Goal: Task Accomplishment & Management: Use online tool/utility

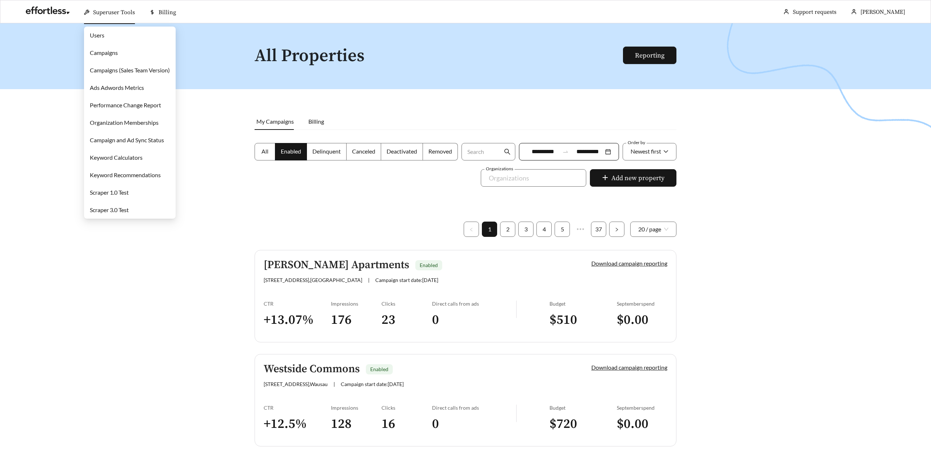
click at [103, 55] on link "Campaigns" at bounding box center [104, 52] width 28 height 7
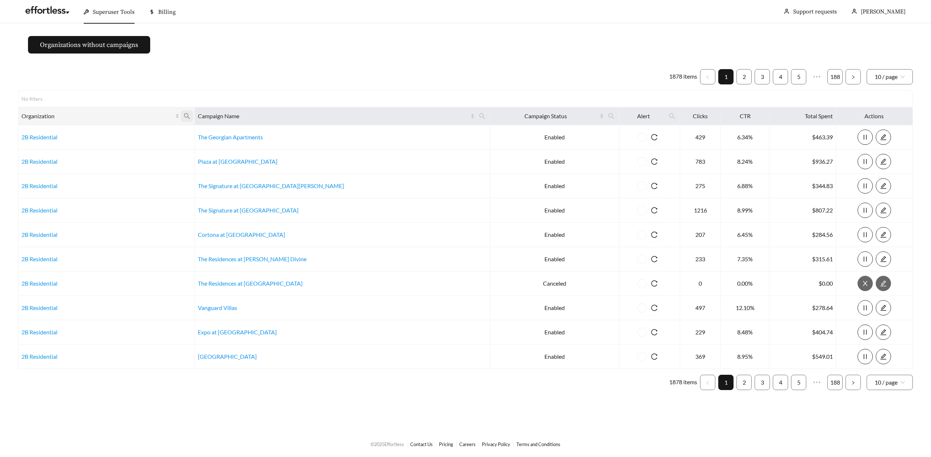
click at [193, 116] on span at bounding box center [187, 116] width 12 height 12
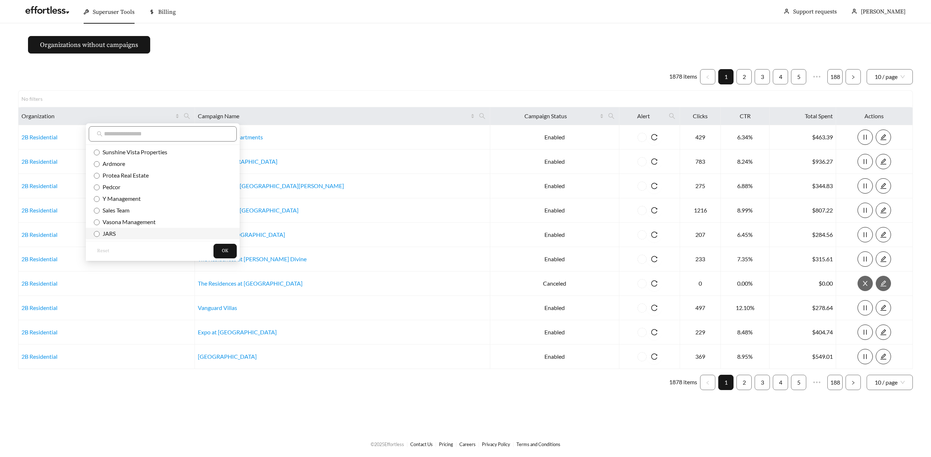
click at [106, 231] on span "JARS" at bounding box center [108, 233] width 16 height 7
click at [213, 253] on button "OK" at bounding box center [224, 251] width 23 height 15
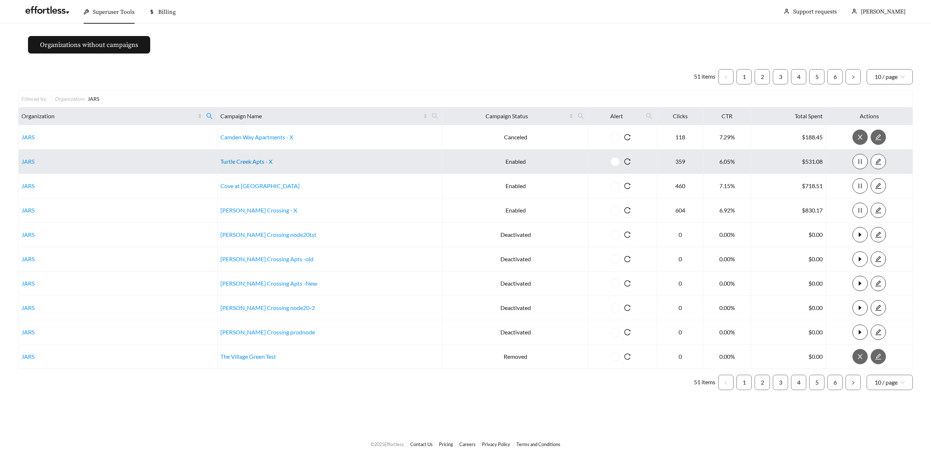
click at [261, 161] on link "Turtle Creek Apts - X" at bounding box center [246, 161] width 52 height 7
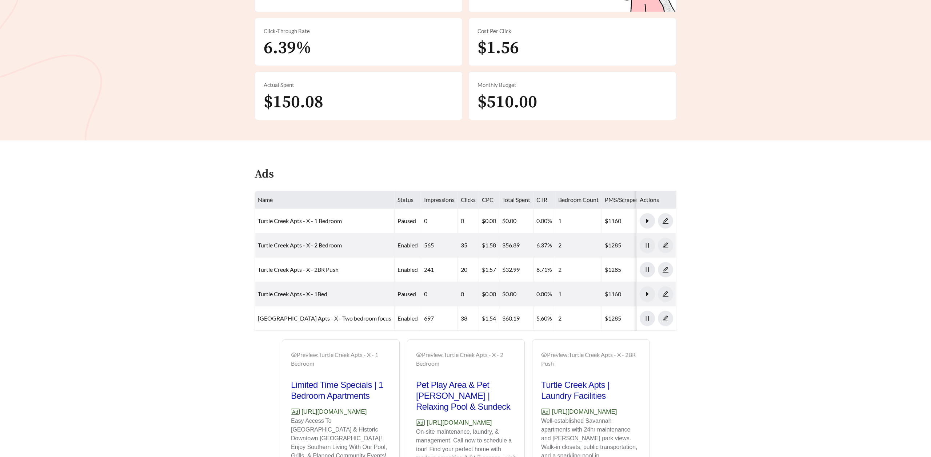
scroll to position [211, 0]
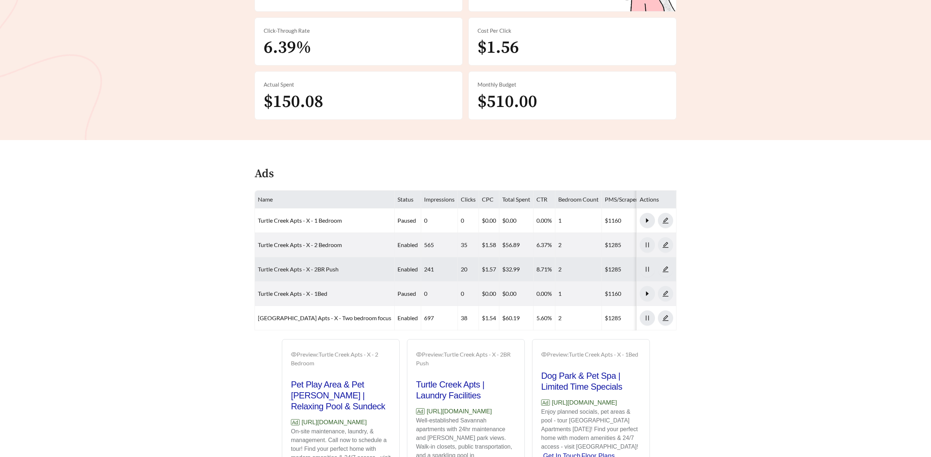
click at [327, 269] on link "Turtle Creek Apts - X - 2BR Push" at bounding box center [298, 268] width 81 height 7
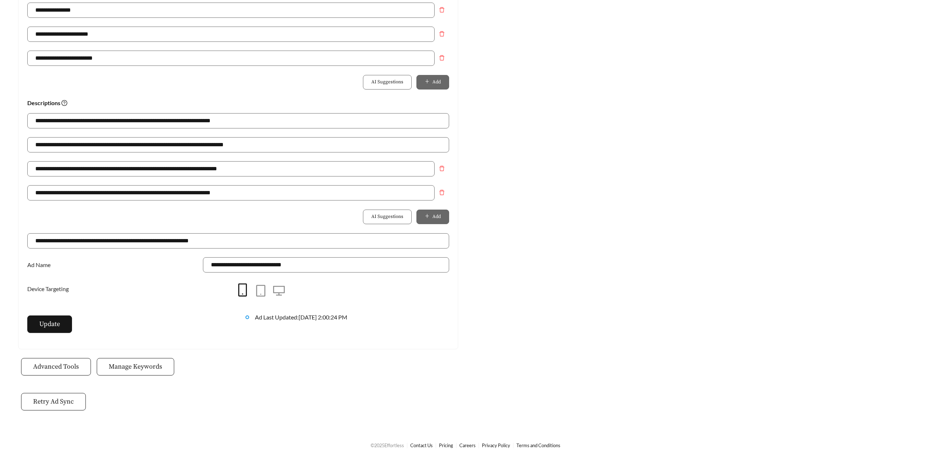
scroll to position [436, 0]
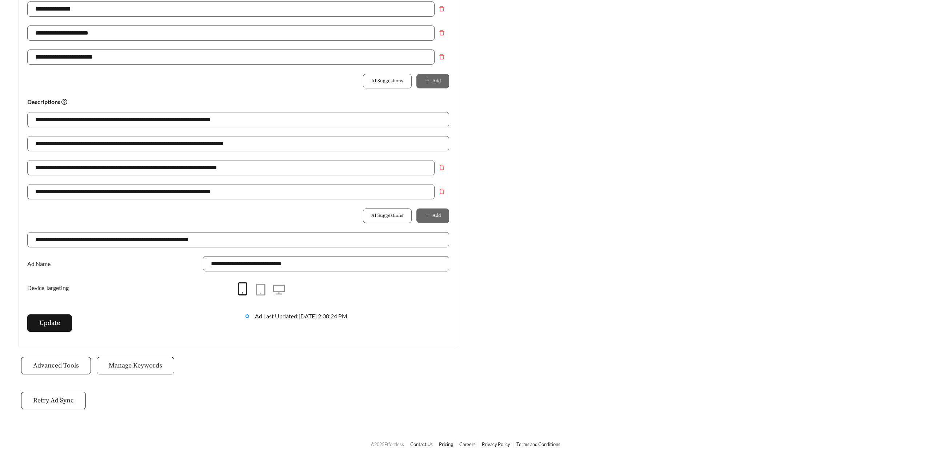
click at [125, 373] on button "Manage Keywords" at bounding box center [135, 365] width 77 height 17
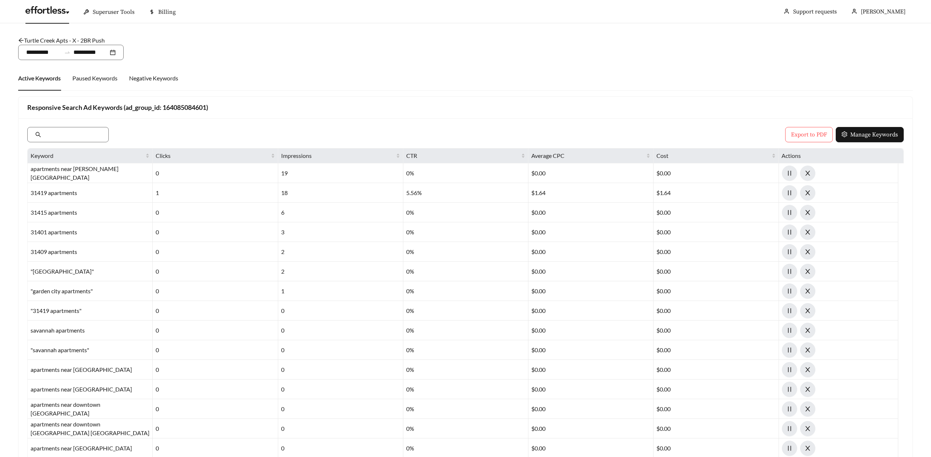
click at [45, 14] on link at bounding box center [47, 11] width 44 height 7
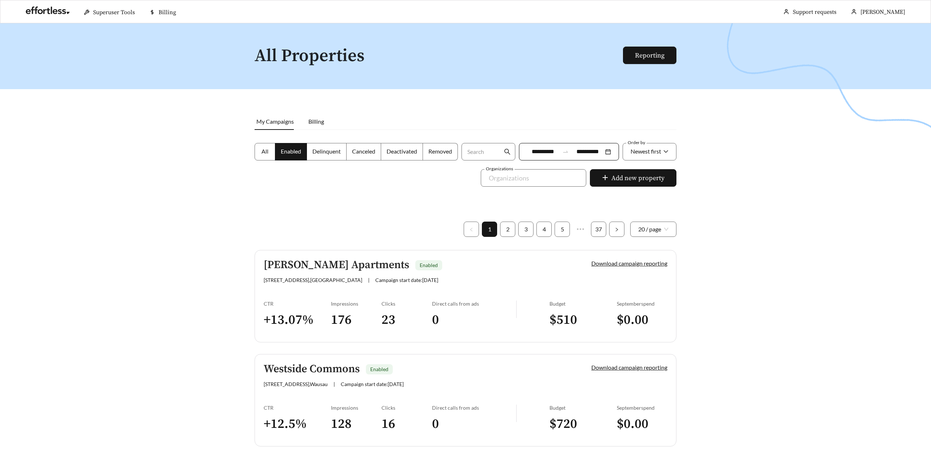
click at [220, 235] on div at bounding box center [465, 251] width 931 height 457
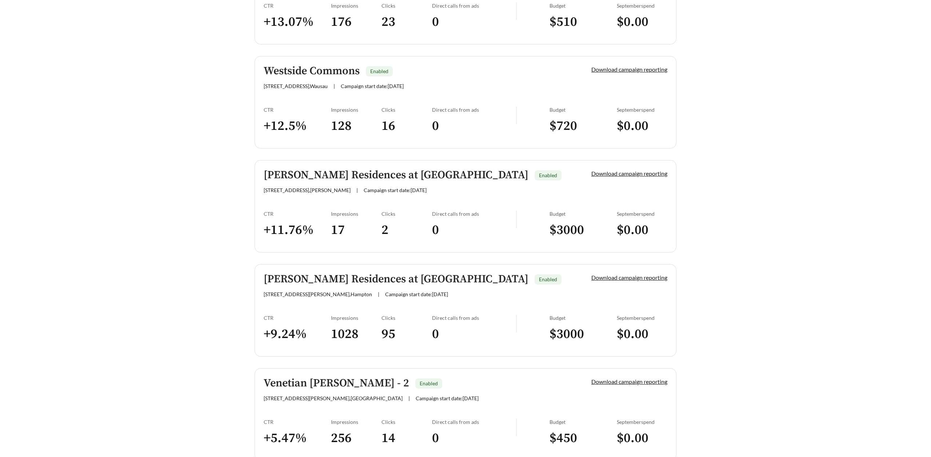
scroll to position [293, 0]
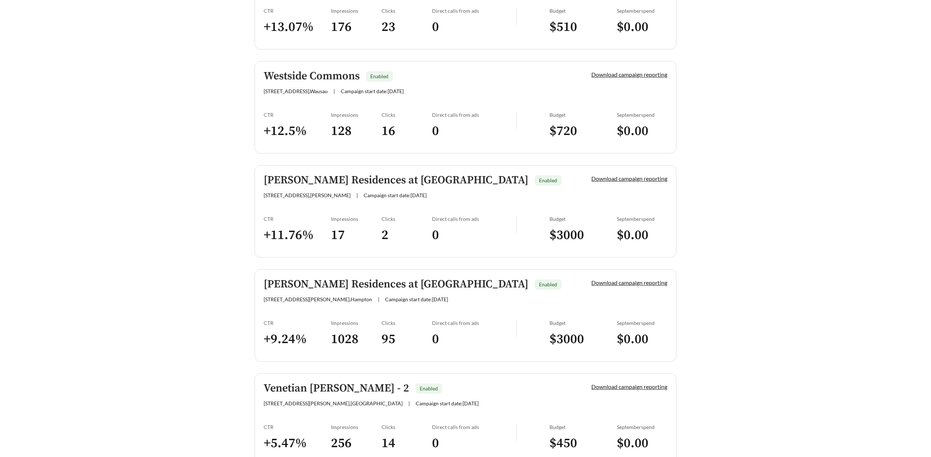
click at [293, 73] on h5 "Westside Commons" at bounding box center [312, 76] width 96 height 12
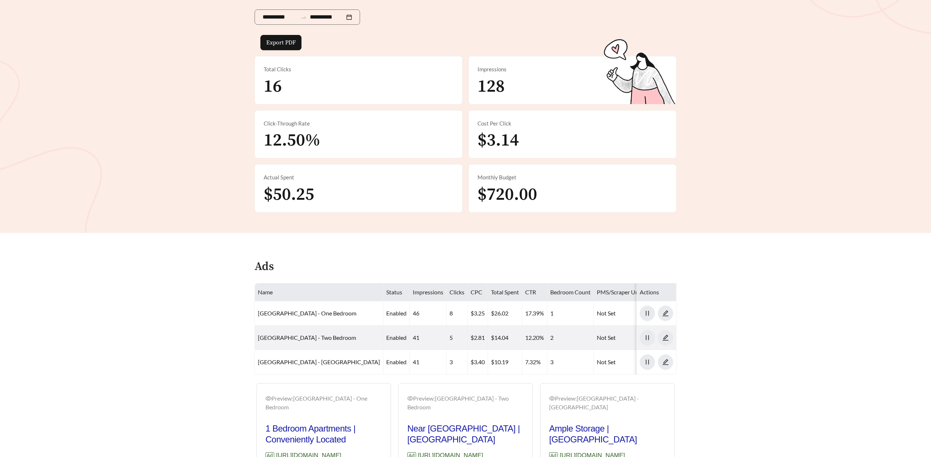
scroll to position [239, 0]
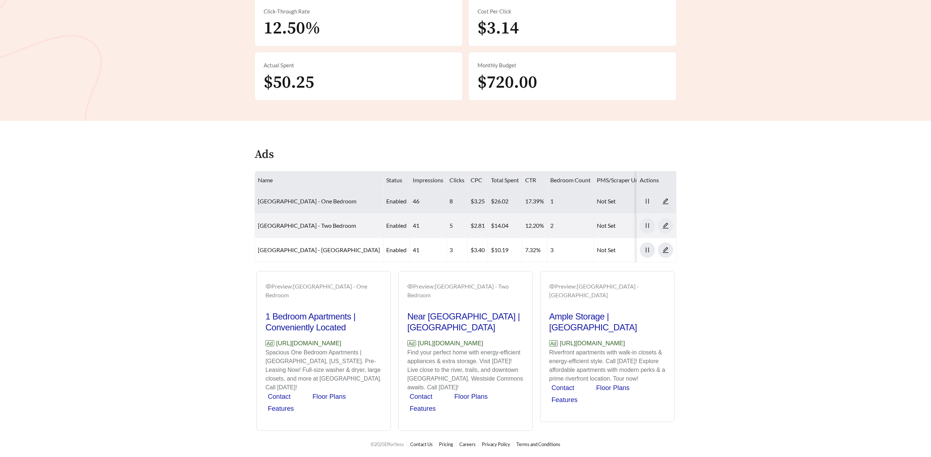
click at [312, 197] on link "[GEOGRAPHIC_DATA] - One Bedroom" at bounding box center [307, 200] width 99 height 7
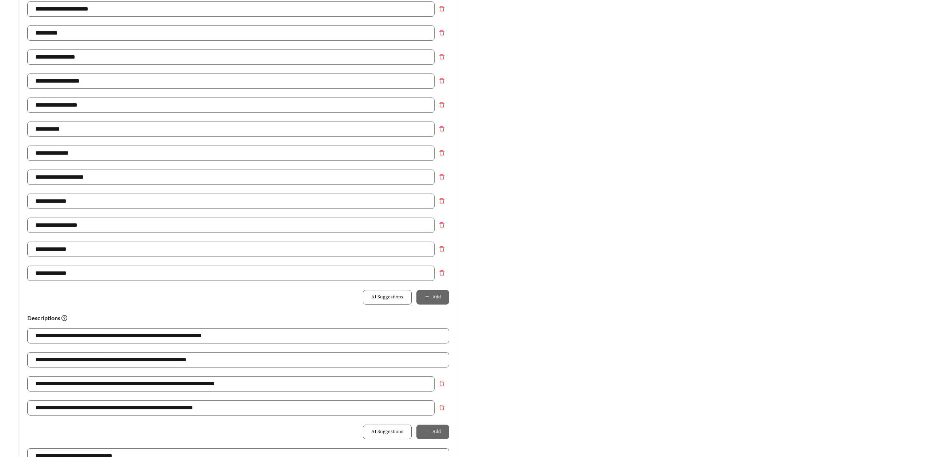
scroll to position [436, 0]
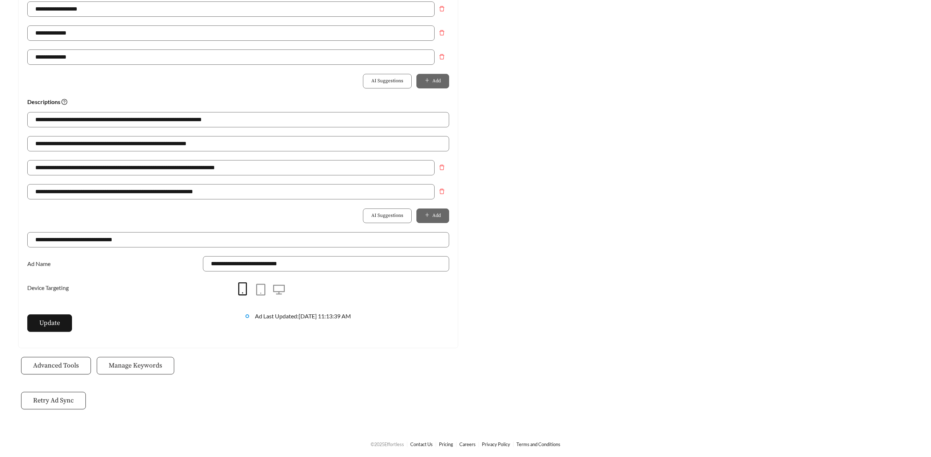
click at [151, 361] on span "Manage Keywords" at bounding box center [135, 365] width 53 height 10
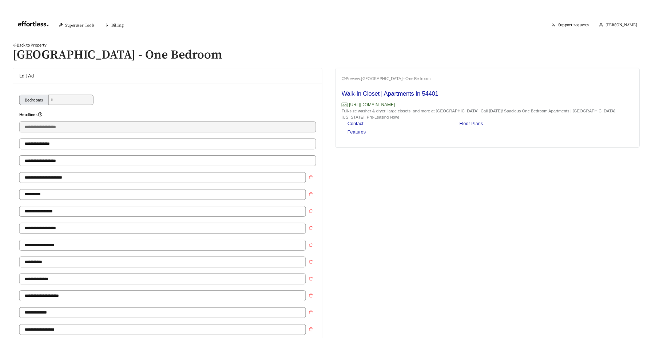
scroll to position [239, 0]
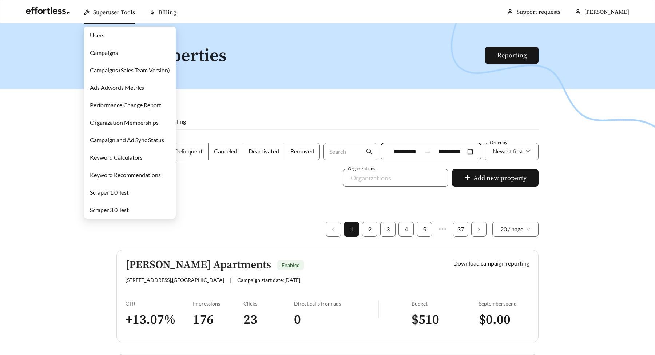
click at [105, 56] on link "Campaigns" at bounding box center [104, 52] width 28 height 7
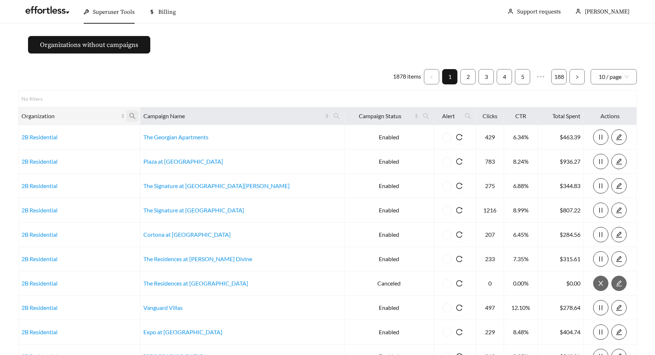
click at [135, 114] on icon "search" at bounding box center [132, 116] width 6 height 6
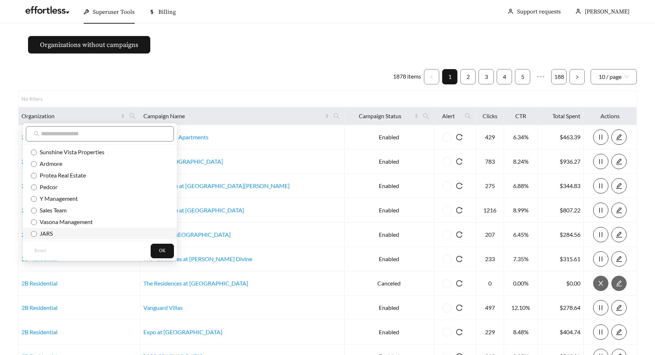
click at [57, 235] on span "JARS" at bounding box center [100, 233] width 138 height 8
click at [155, 247] on div "Reset OK" at bounding box center [100, 251] width 154 height 20
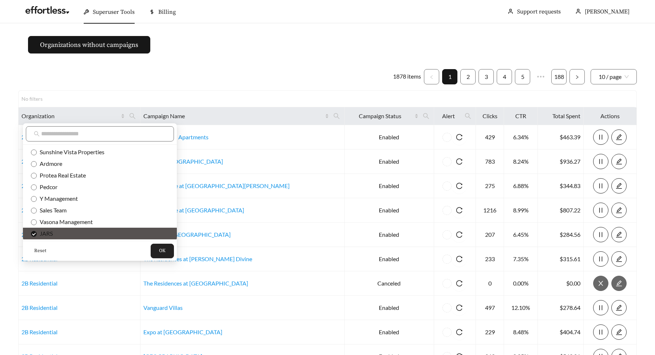
click at [151, 247] on button "OK" at bounding box center [162, 251] width 23 height 15
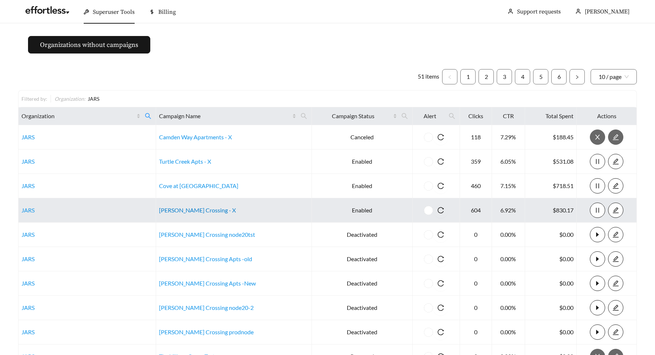
click at [190, 210] on link "Archer Crossing - X" at bounding box center [197, 210] width 77 height 7
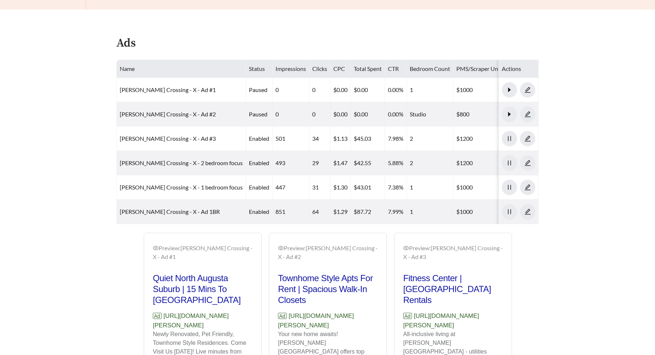
scroll to position [361, 0]
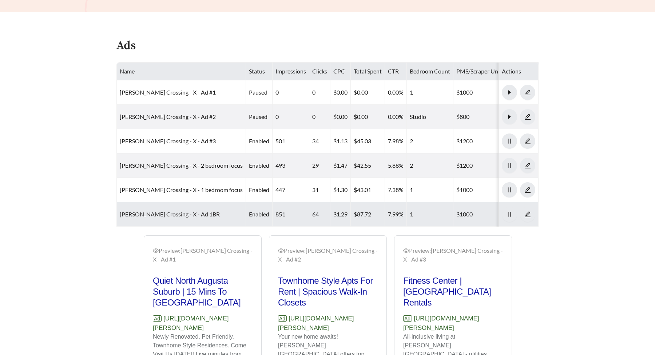
click at [178, 211] on link "Archer Crossing - X - Ad 1BR" at bounding box center [170, 214] width 100 height 7
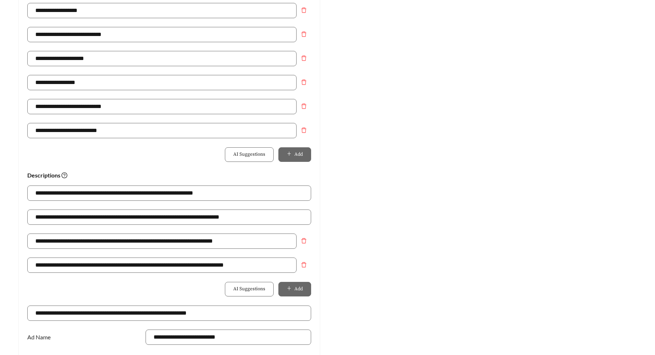
scroll to position [537, 0]
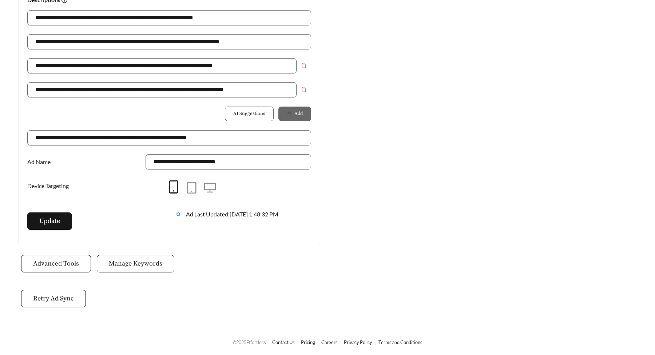
click at [145, 263] on span "Manage Keywords" at bounding box center [135, 264] width 53 height 10
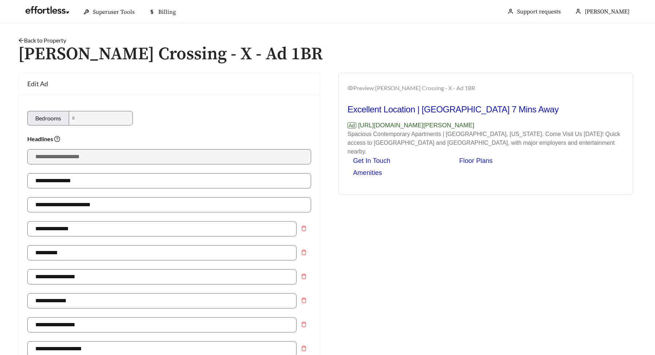
scroll to position [537, 0]
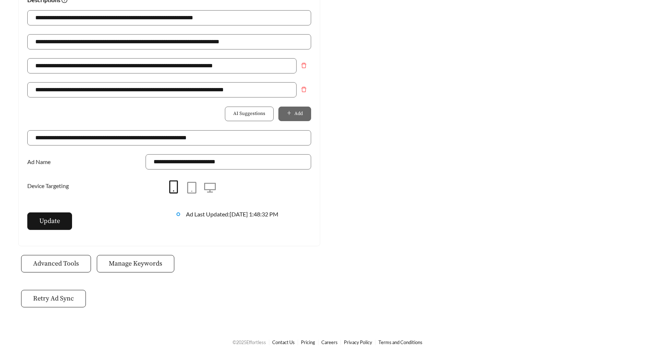
scroll to position [361, 0]
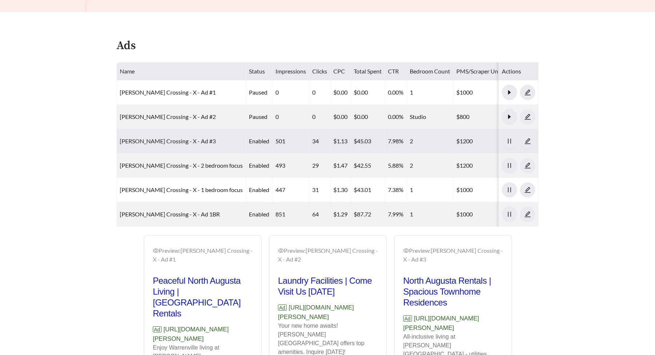
click at [170, 137] on link "Archer Crossing - X - Ad #3" at bounding box center [168, 140] width 96 height 7
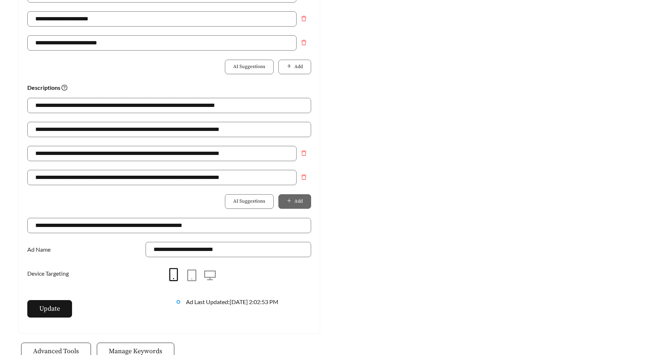
scroll to position [489, 0]
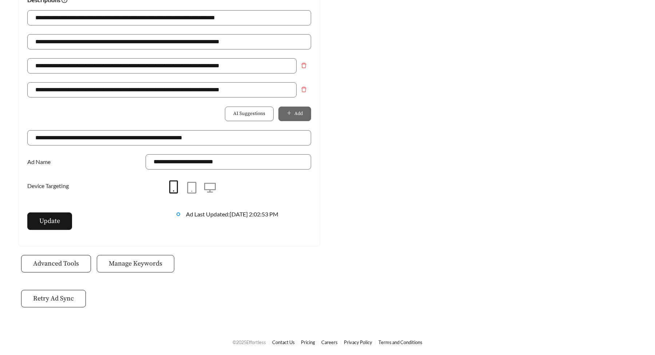
click at [143, 265] on span "Manage Keywords" at bounding box center [135, 264] width 53 height 10
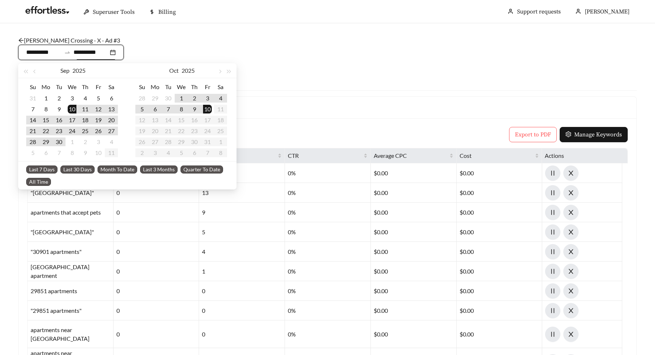
click at [84, 53] on input "**********" at bounding box center [90, 52] width 35 height 9
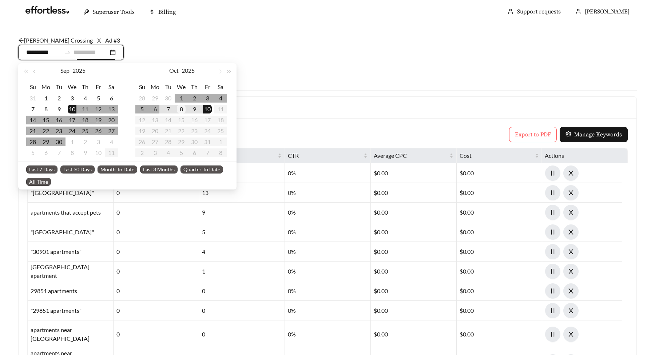
type input "**********"
click at [177, 106] on div "8" at bounding box center [181, 109] width 9 height 9
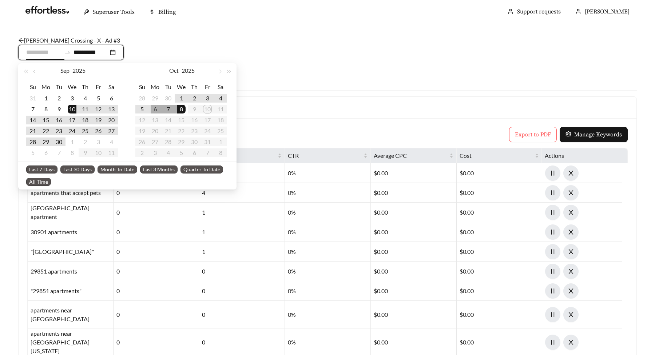
type input "**********"
click at [8, 107] on main "**********" at bounding box center [327, 283] width 655 height 521
